Goal: Information Seeking & Learning: Check status

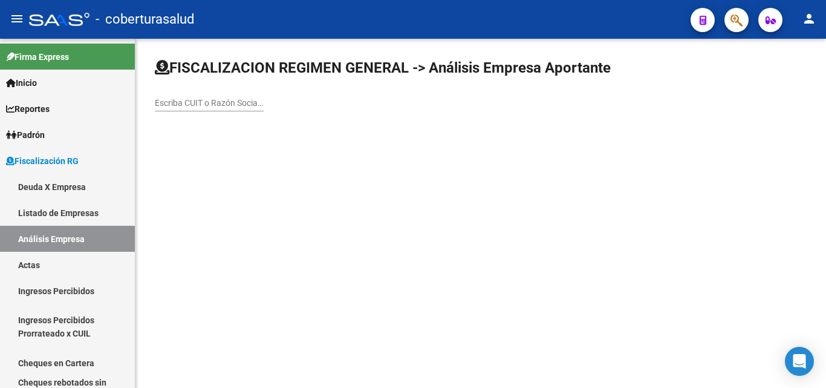
click at [192, 103] on input "Escriba CUIT o Razón Social para buscar" at bounding box center [209, 103] width 109 height 10
paste input "30710480865"
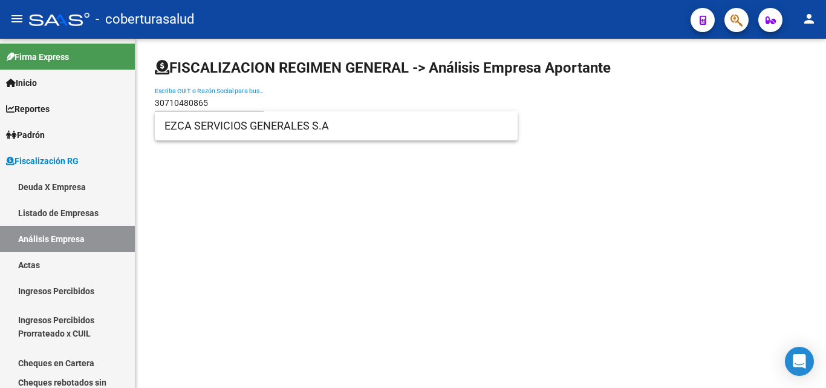
type input "30710480865"
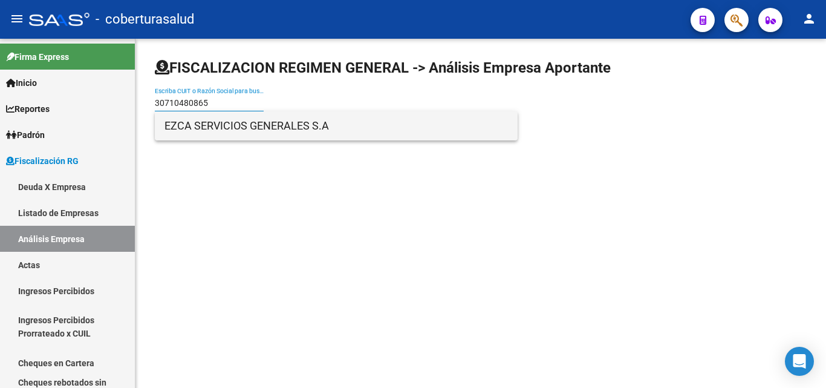
click at [189, 131] on span "EZCA SERVICIOS GENERALES S.A" at bounding box center [337, 125] width 344 height 29
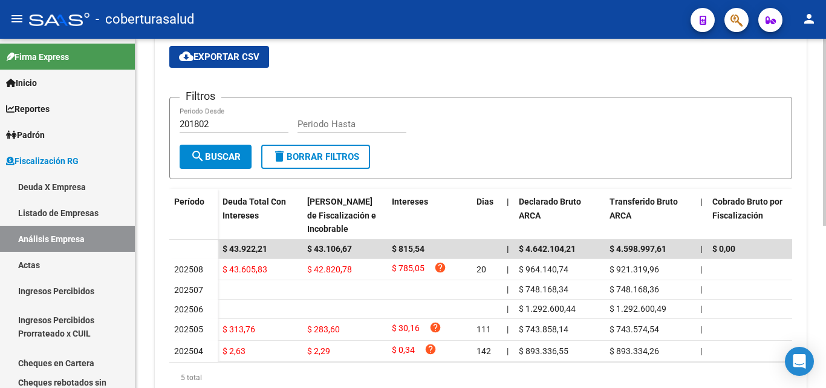
scroll to position [121, 0]
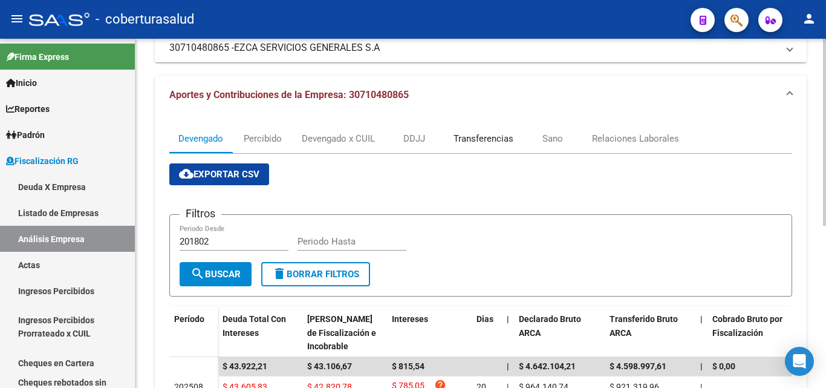
click at [475, 145] on div "Transferencias" at bounding box center [484, 138] width 60 height 13
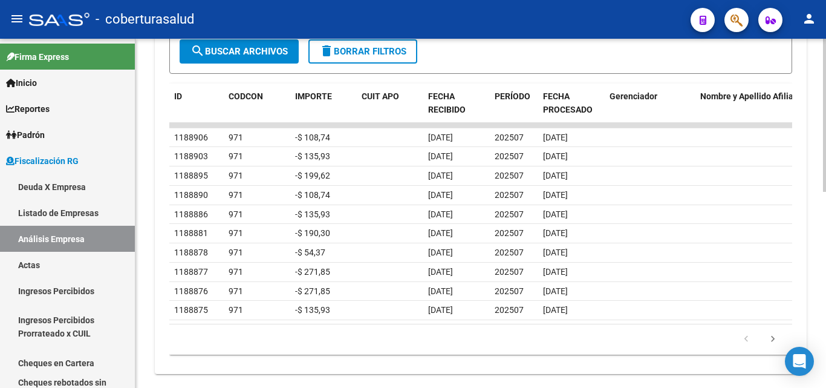
scroll to position [448, 0]
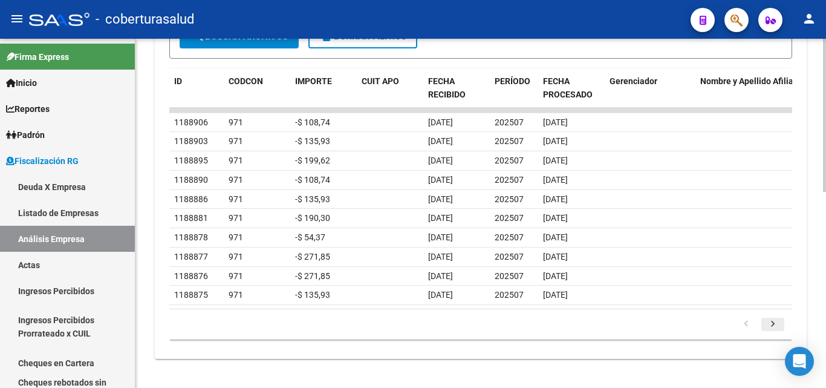
click at [772, 326] on icon "go to next page" at bounding box center [773, 325] width 16 height 15
click at [751, 328] on icon "go to previous page" at bounding box center [746, 325] width 16 height 15
click at [776, 325] on icon "go to next page" at bounding box center [773, 325] width 16 height 15
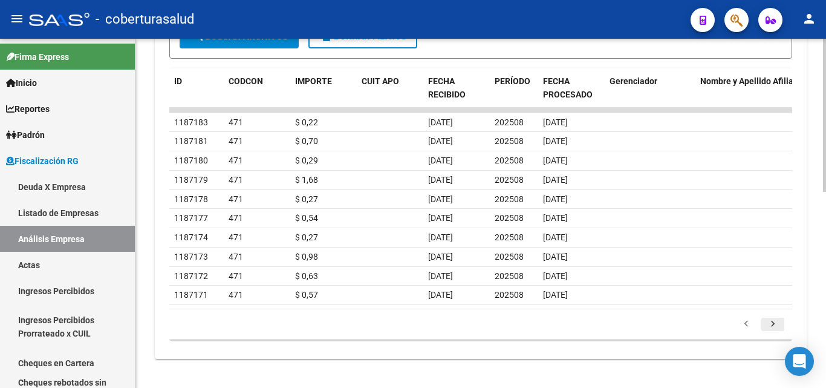
click at [775, 325] on icon "go to next page" at bounding box center [773, 325] width 16 height 15
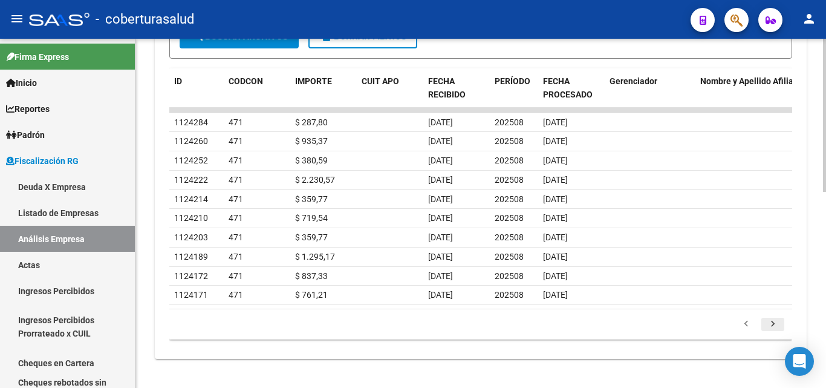
click at [775, 325] on icon "go to next page" at bounding box center [773, 325] width 16 height 15
click at [777, 321] on icon "go to next page" at bounding box center [773, 325] width 16 height 15
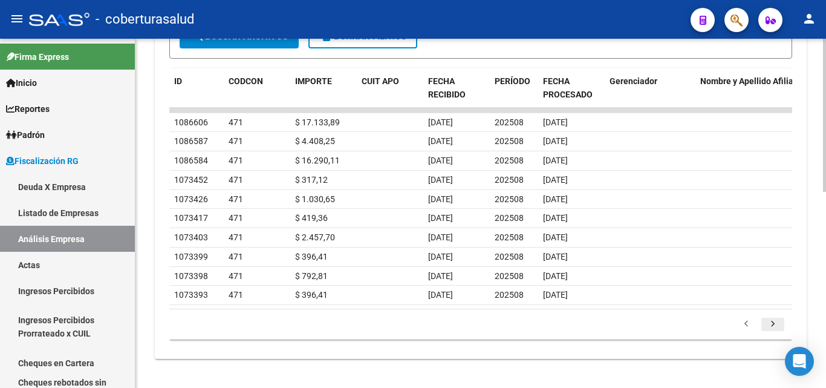
click at [777, 321] on icon "go to next page" at bounding box center [773, 325] width 16 height 15
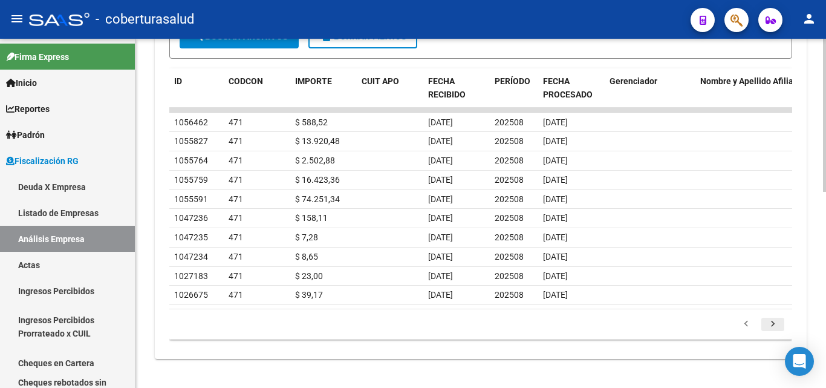
click at [777, 321] on icon "go to next page" at bounding box center [773, 325] width 16 height 15
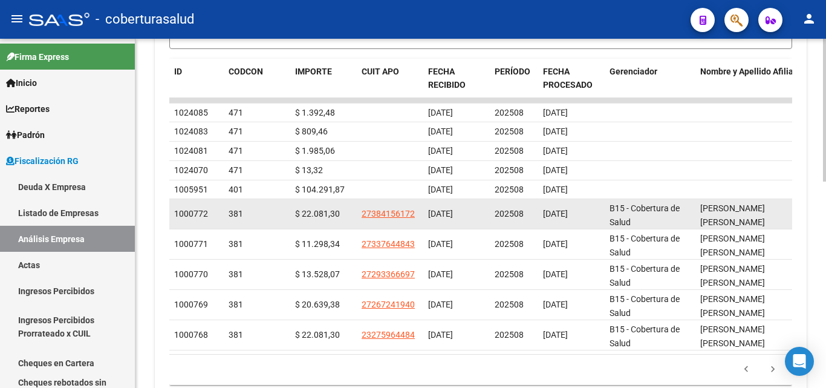
drag, startPoint x: 426, startPoint y: 215, endPoint x: 476, endPoint y: 217, distance: 50.2
click at [476, 217] on datatable-body-cell "[DATE]" at bounding box center [456, 214] width 67 height 30
